Goal: Information Seeking & Learning: Stay updated

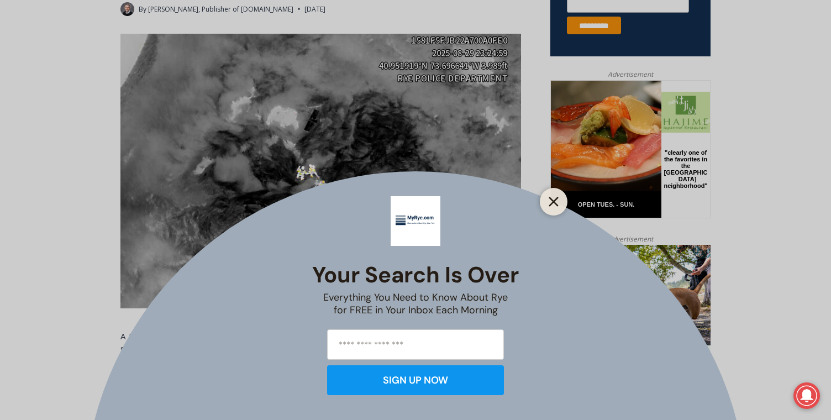
click at [554, 204] on icon "Close" at bounding box center [554, 202] width 10 height 10
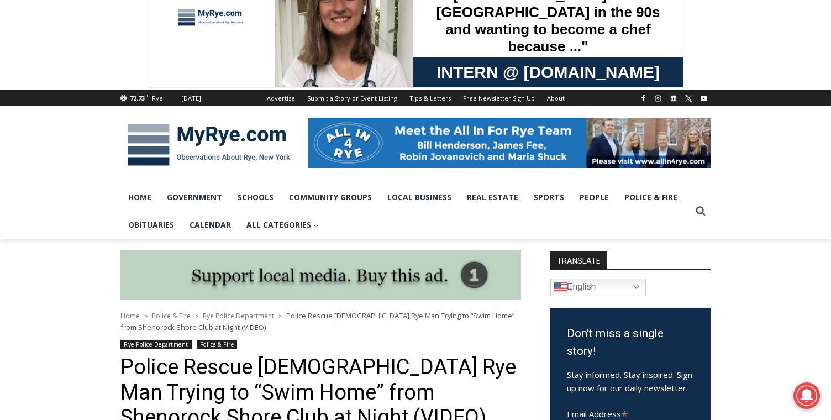
scroll to position [52, 0]
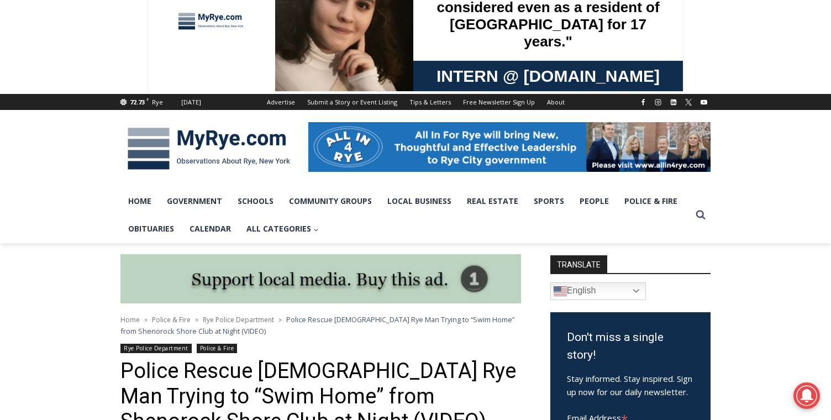
click at [215, 141] on img at bounding box center [208, 148] width 177 height 57
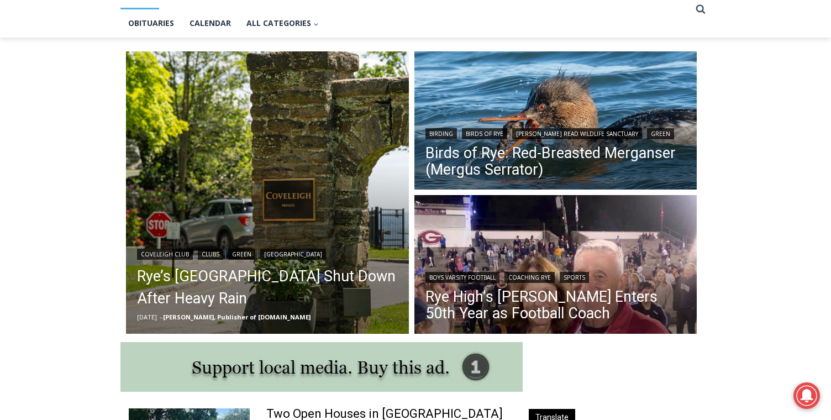
scroll to position [258, 0]
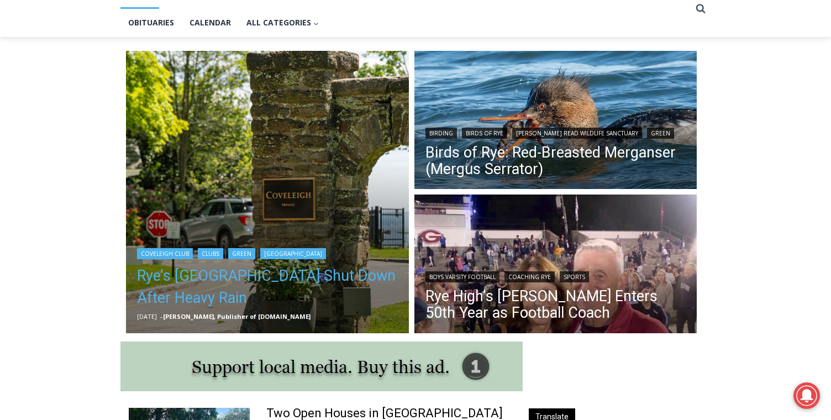
click at [221, 279] on link "Rye’s Coveleigh Beach Shut Down After Heavy Rain" at bounding box center [267, 287] width 261 height 44
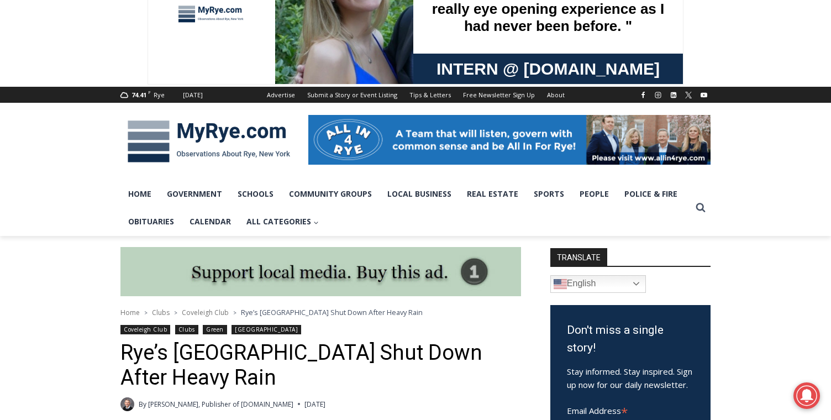
scroll to position [55, 0]
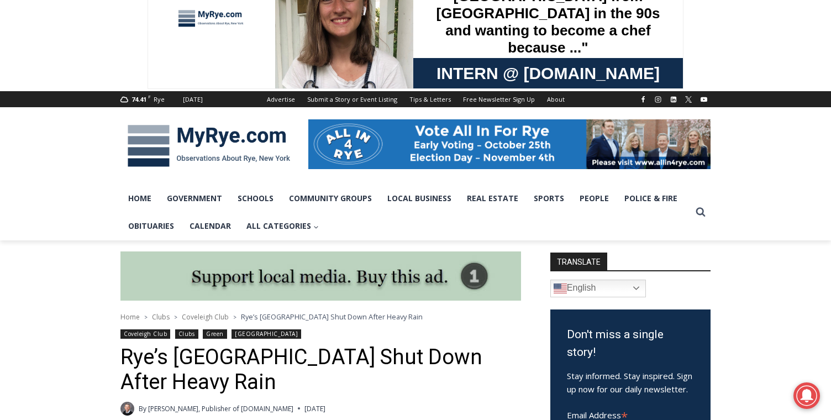
click at [203, 142] on img at bounding box center [208, 145] width 177 height 57
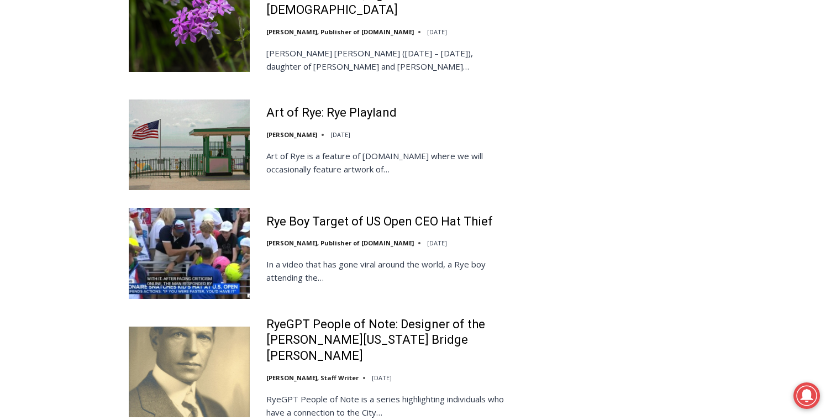
scroll to position [2424, 0]
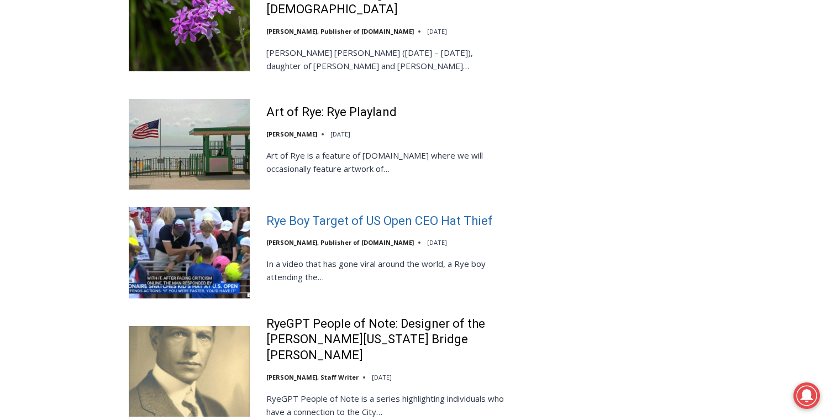
click at [310, 213] on link "Rye Boy Target of US Open CEO Hat Thief" at bounding box center [379, 221] width 227 height 16
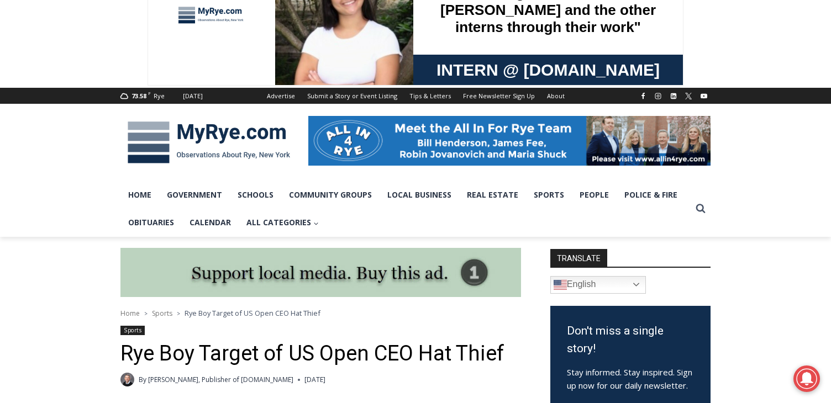
scroll to position [57, 0]
